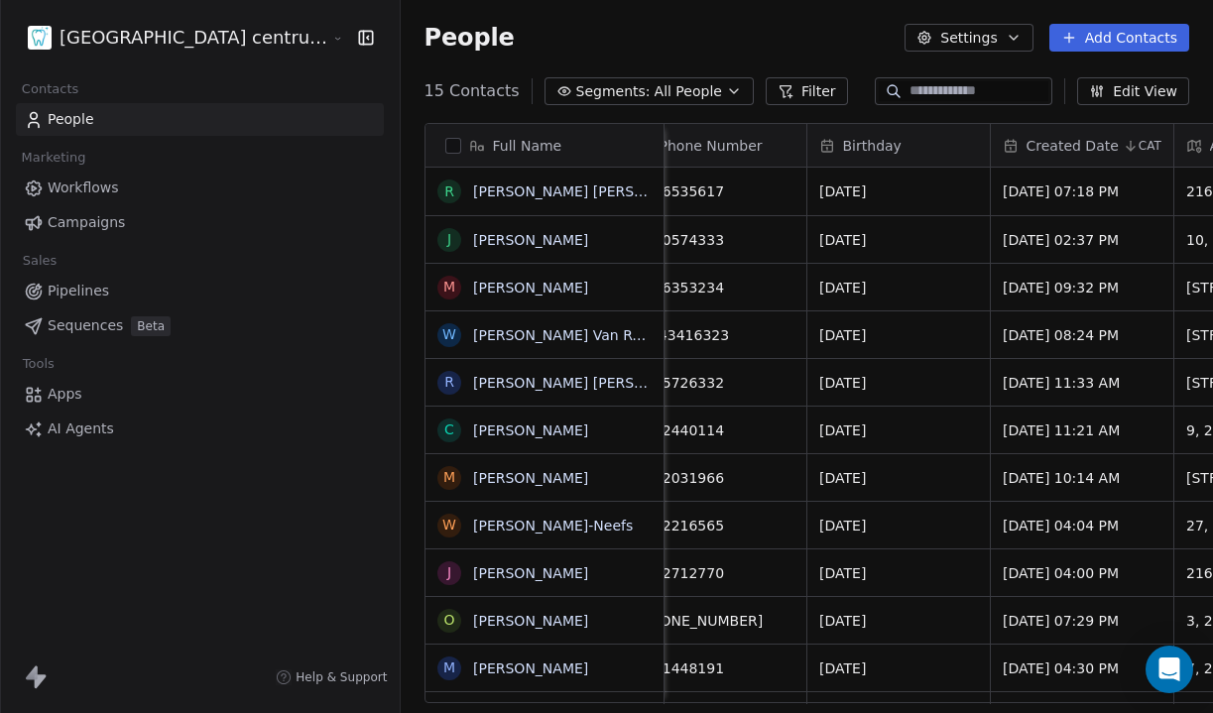
scroll to position [0, 594]
click at [731, 49] on div "People Settings Add Contacts" at bounding box center [807, 38] width 765 height 28
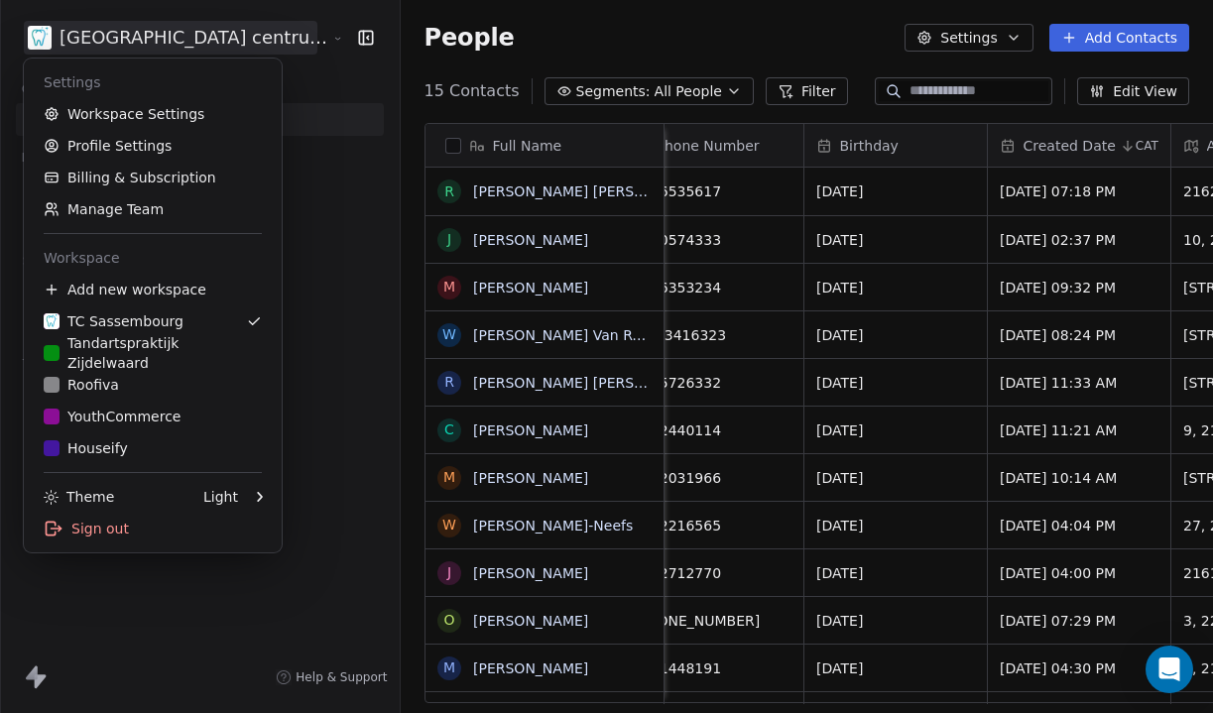
click at [178, 53] on html "Tandheelkundig centrum [GEOGRAPHIC_DATA] Contacts People Marketing Workflows Ca…" at bounding box center [606, 356] width 1213 height 713
click at [154, 357] on div "Tandartspraktijk Zijdelwaard" at bounding box center [153, 353] width 218 height 40
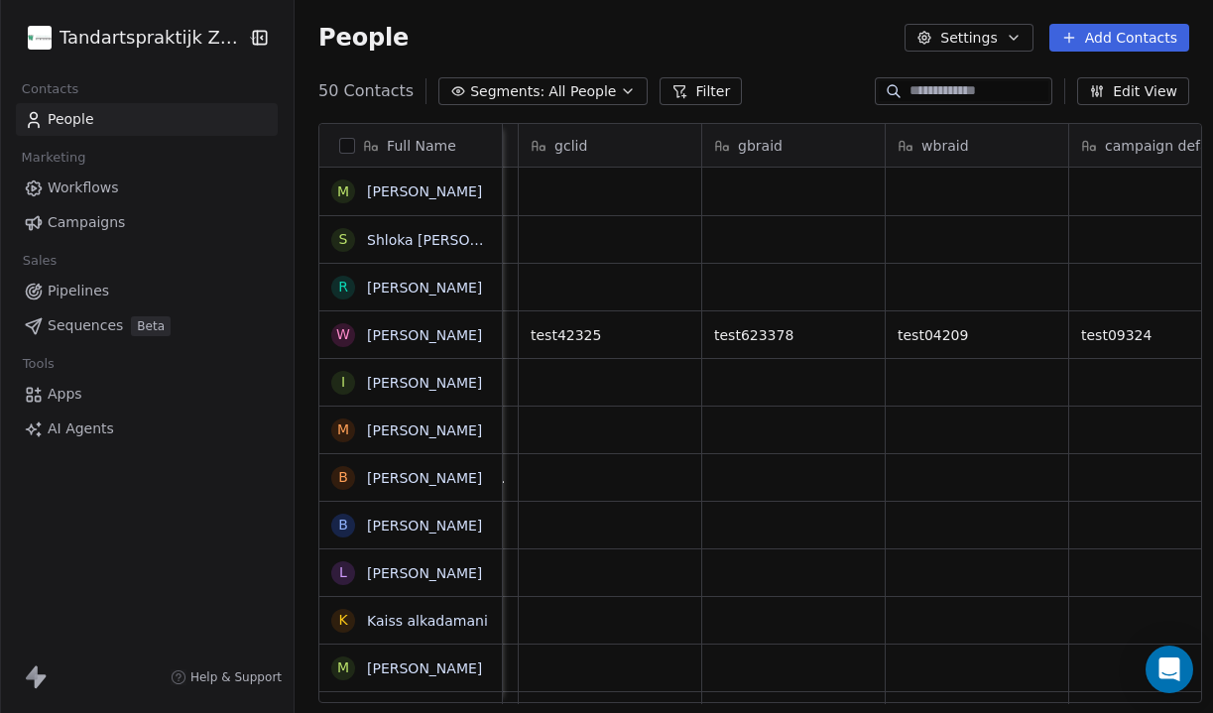
scroll to position [0, 1919]
